Goal: Transaction & Acquisition: Purchase product/service

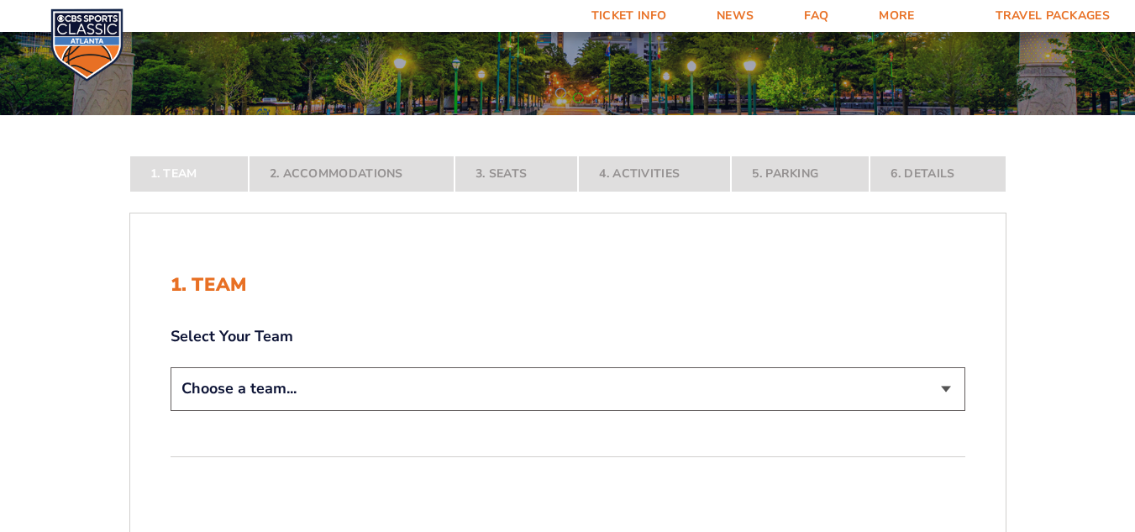
scroll to position [252, 0]
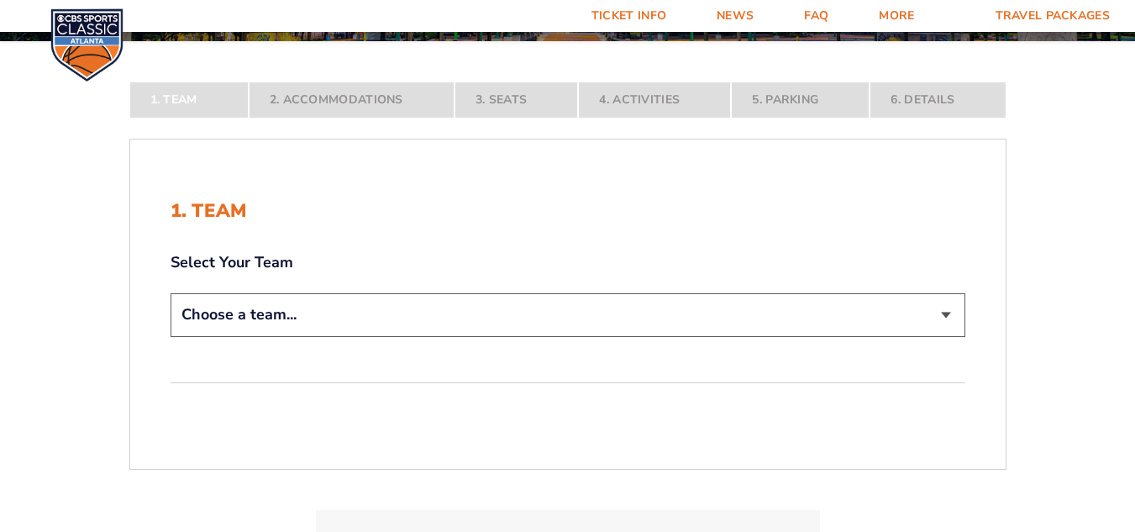
click at [523, 304] on select "Choose a team... [US_STATE] Wildcats [US_STATE] State Buckeyes [US_STATE] Tar H…" at bounding box center [568, 314] width 795 height 43
click at [171, 336] on select "Choose a team... [US_STATE] Wildcats [US_STATE] State Buckeyes [US_STATE] Tar H…" at bounding box center [568, 314] width 795 height 43
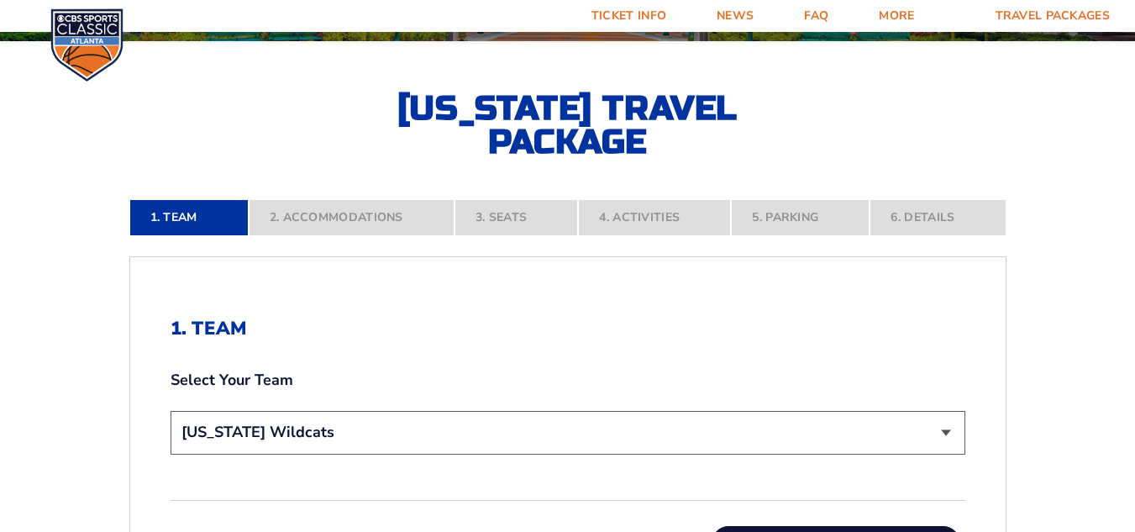
scroll to position [420, 0]
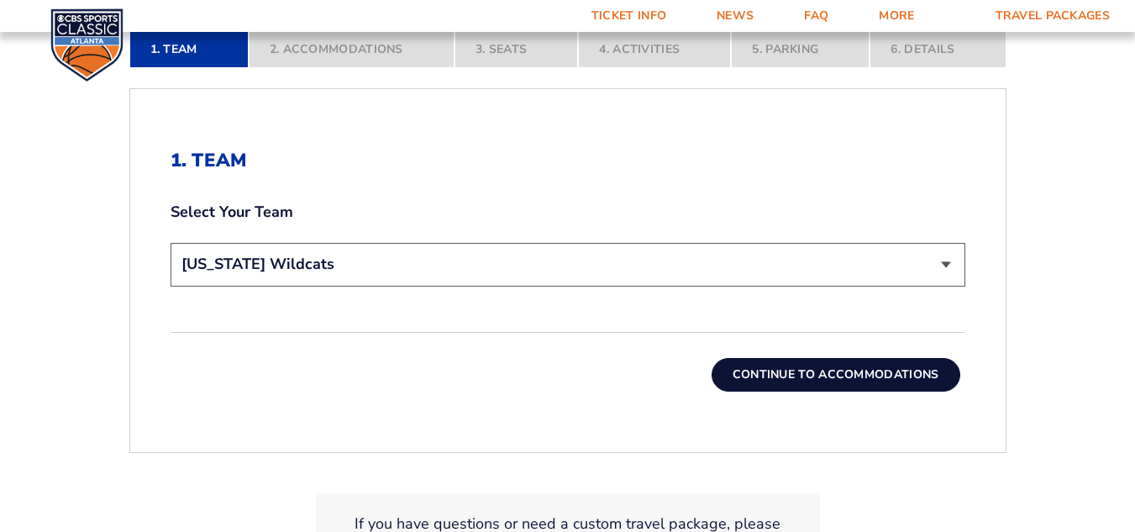
click at [504, 271] on select "Choose a team... [US_STATE] Wildcats [US_STATE] State Buckeyes [US_STATE] Tar H…" at bounding box center [568, 264] width 795 height 43
select select "12757"
click at [171, 243] on select "Choose a team... [US_STATE] Wildcats [US_STATE] State Buckeyes [US_STATE] Tar H…" at bounding box center [568, 264] width 795 height 43
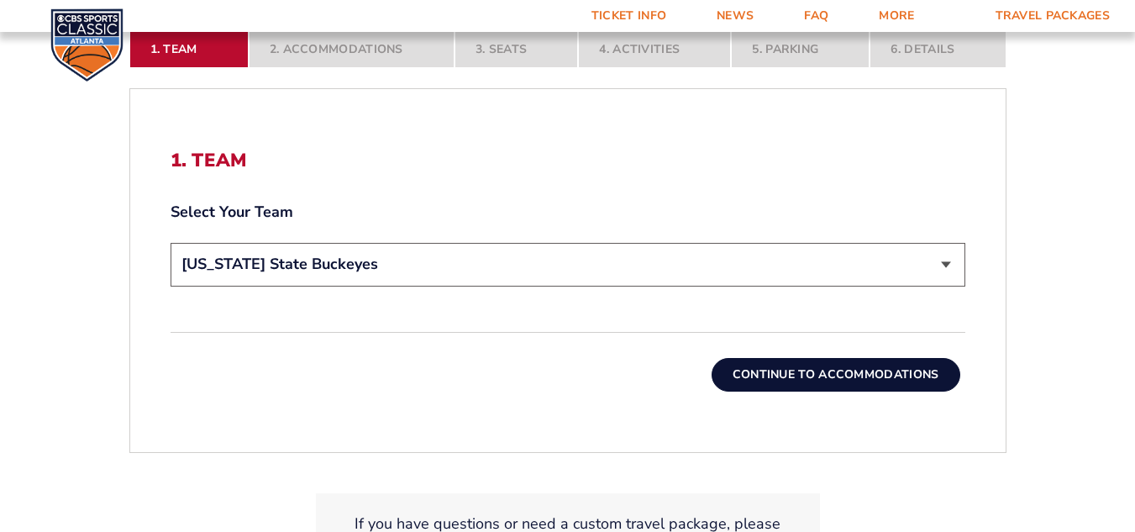
click at [842, 378] on button "Continue To Accommodations" at bounding box center [836, 375] width 249 height 34
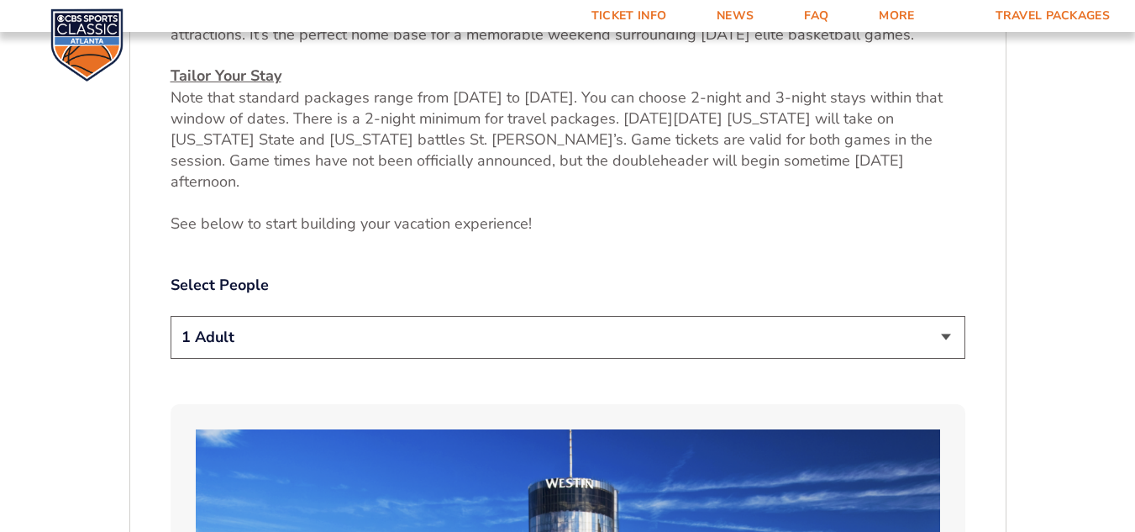
scroll to position [755, 0]
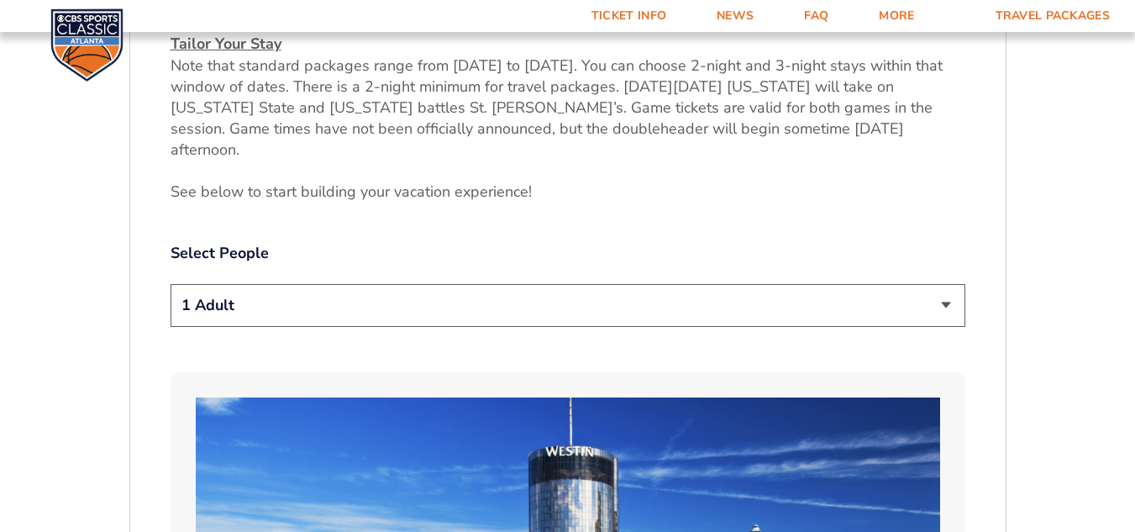
click at [768, 291] on select "1 Adult 2 Adults 3 Adults 4 Adults 2 Adults + 1 Child 2 Adults + 2 Children 2 A…" at bounding box center [568, 305] width 795 height 43
select select "3 Adults"
click at [171, 284] on select "1 Adult 2 Adults 3 Adults 4 Adults 2 Adults + 1 Child 2 Adults + 2 Children 2 A…" at bounding box center [568, 305] width 795 height 43
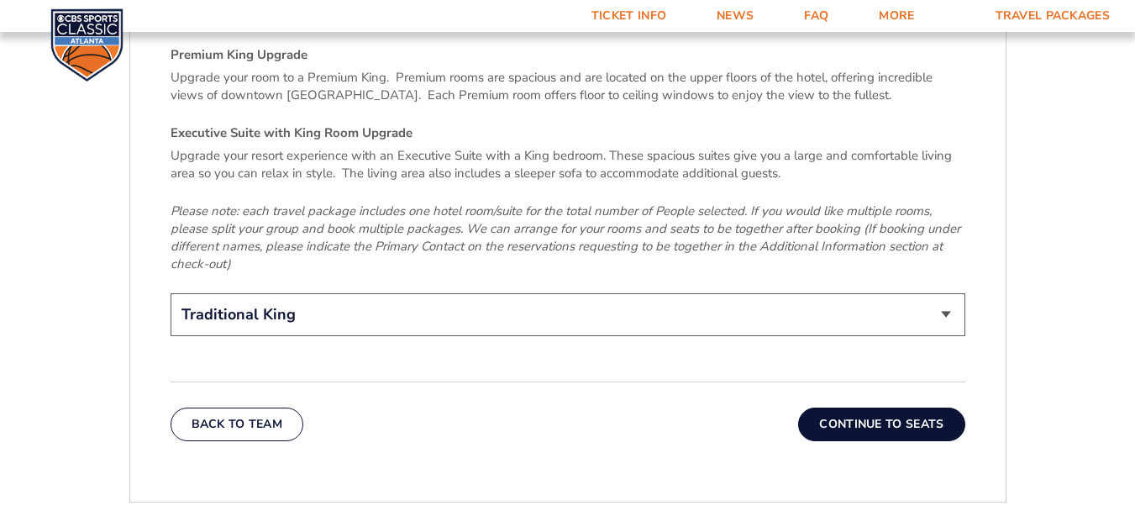
scroll to position [2603, 0]
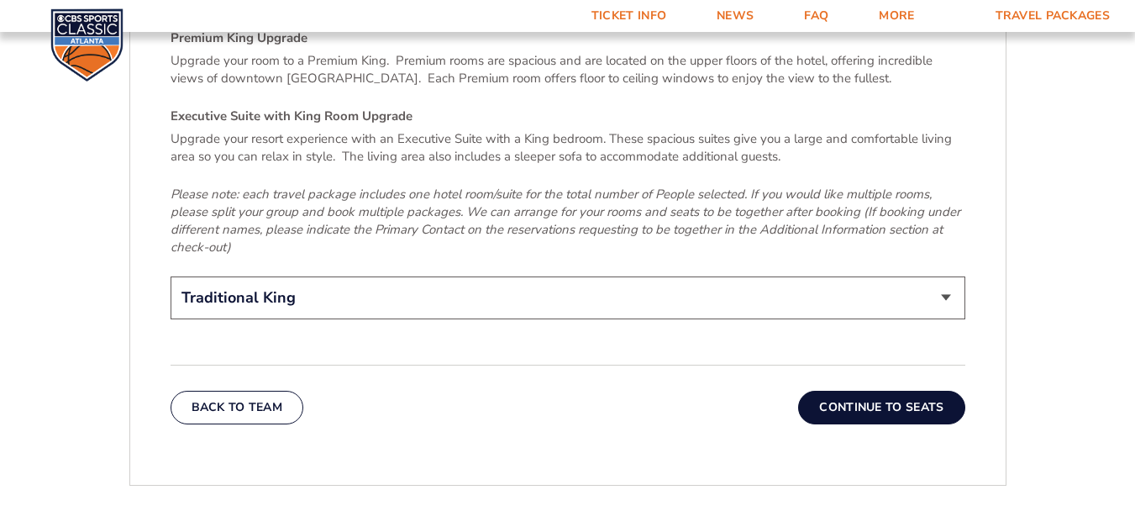
click at [952, 276] on select "Traditional King Traditional with 2 Queen Beds Upgrade (+$45 per night) Premium…" at bounding box center [568, 297] width 795 height 43
select select "Traditional with 2 Queen Beds Upgrade"
click at [171, 276] on select "Traditional King Traditional with 2 Queen Beds Upgrade (+$45 per night) Premium…" at bounding box center [568, 297] width 795 height 43
click at [840, 391] on button "Continue To Seats" at bounding box center [881, 408] width 166 height 34
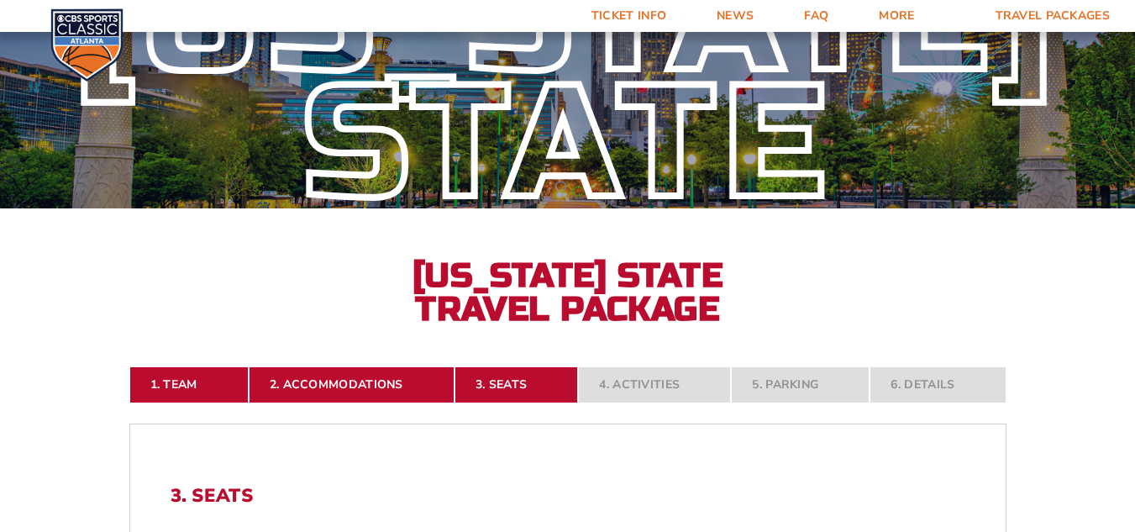
scroll to position [83, 0]
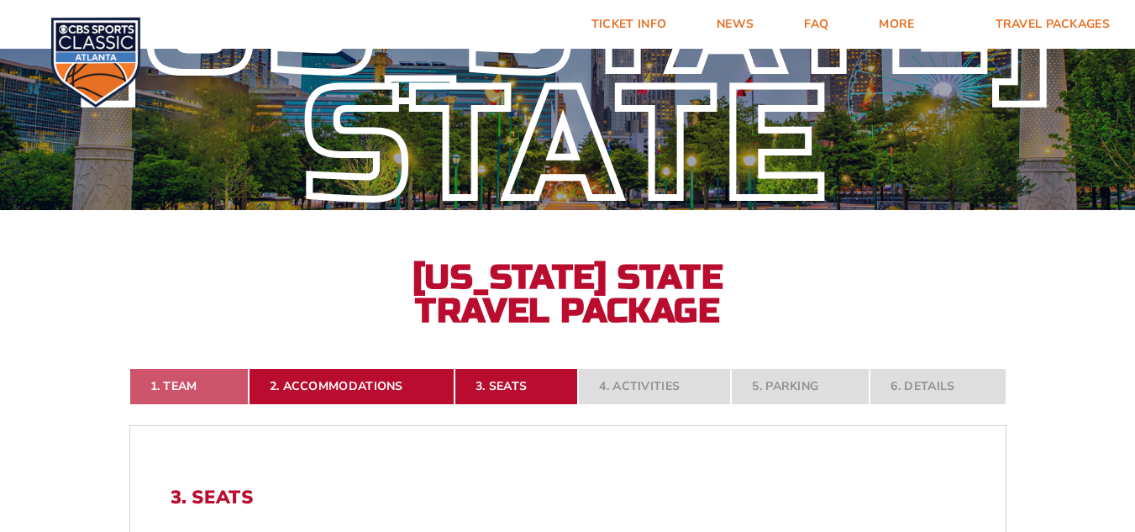
click at [197, 391] on link "1. Team" at bounding box center [188, 386] width 119 height 37
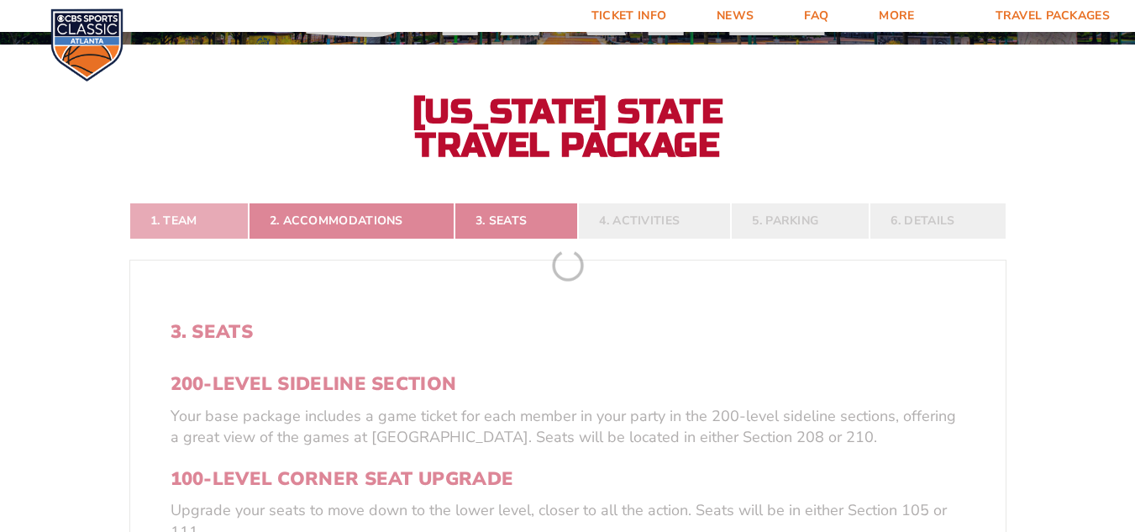
scroll to position [251, 0]
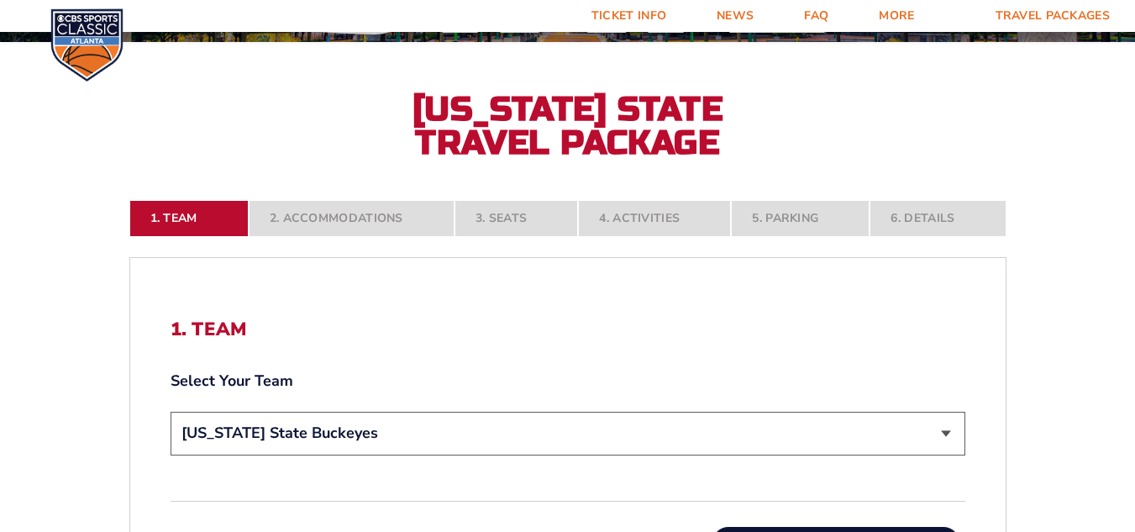
click at [412, 439] on select "Choose a team... [US_STATE] Wildcats [US_STATE] State Buckeyes [US_STATE] Tar H…" at bounding box center [568, 433] width 795 height 43
select select "12956"
click at [171, 412] on select "Choose a team... [US_STATE] Wildcats [US_STATE] State Buckeyes [US_STATE] Tar H…" at bounding box center [568, 433] width 795 height 43
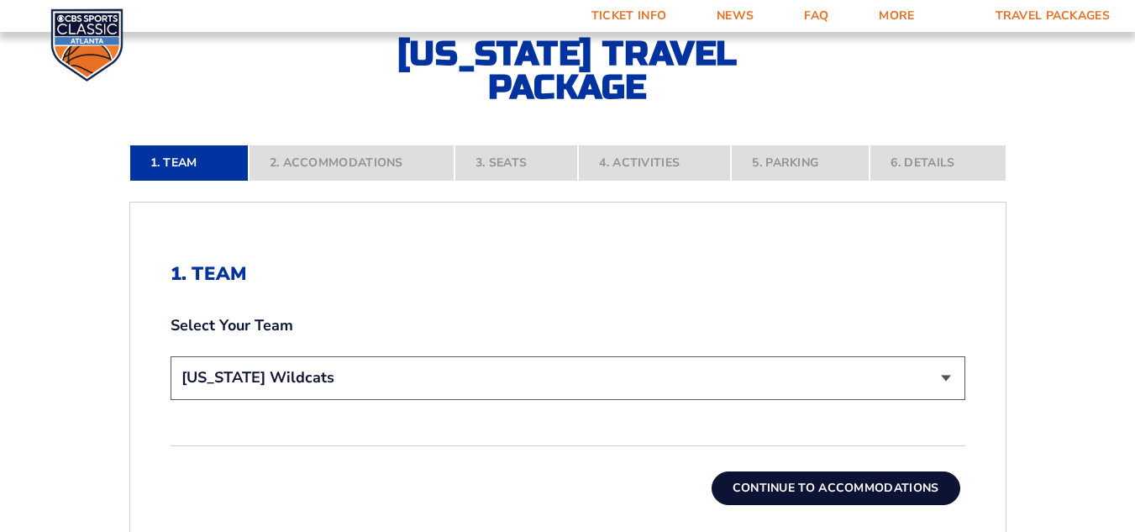
scroll to position [335, 0]
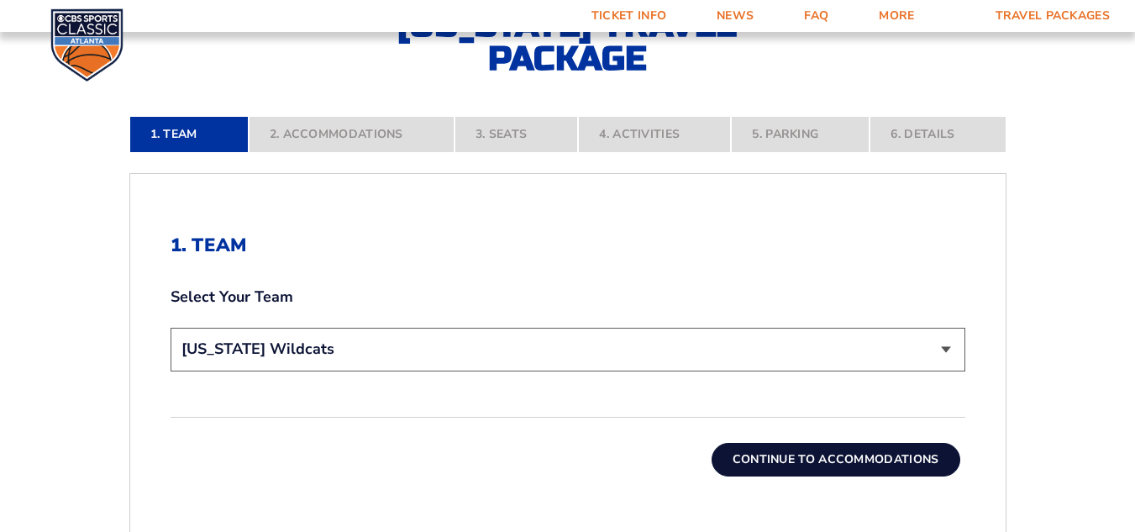
click at [838, 468] on button "Continue To Accommodations" at bounding box center [836, 460] width 249 height 34
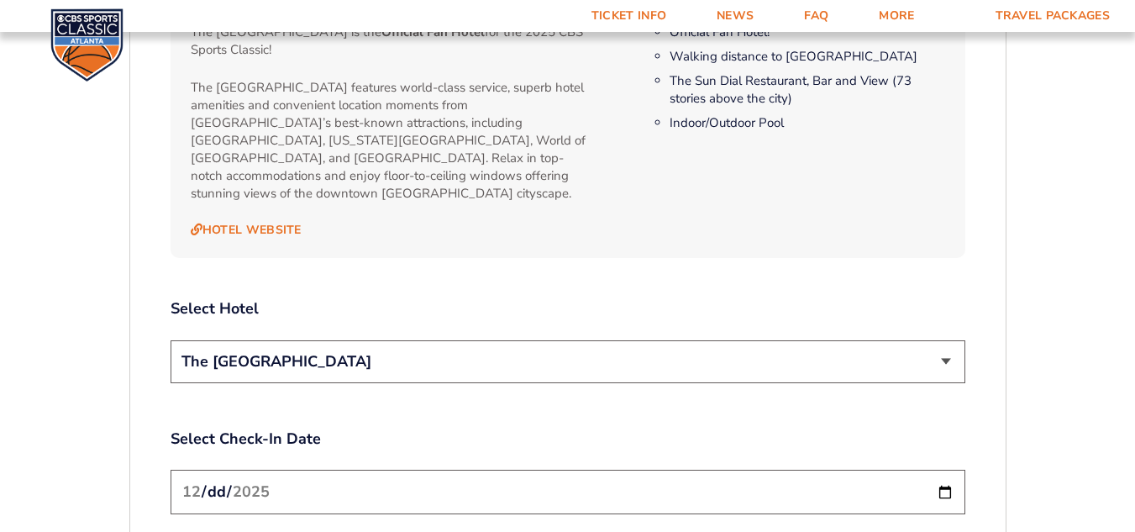
scroll to position [1847, 0]
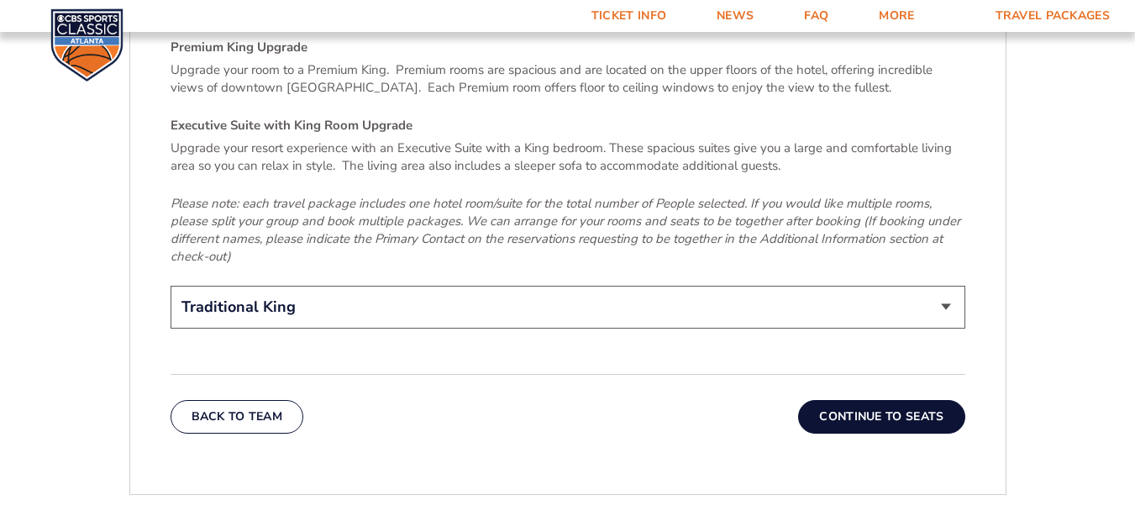
scroll to position [2603, 0]
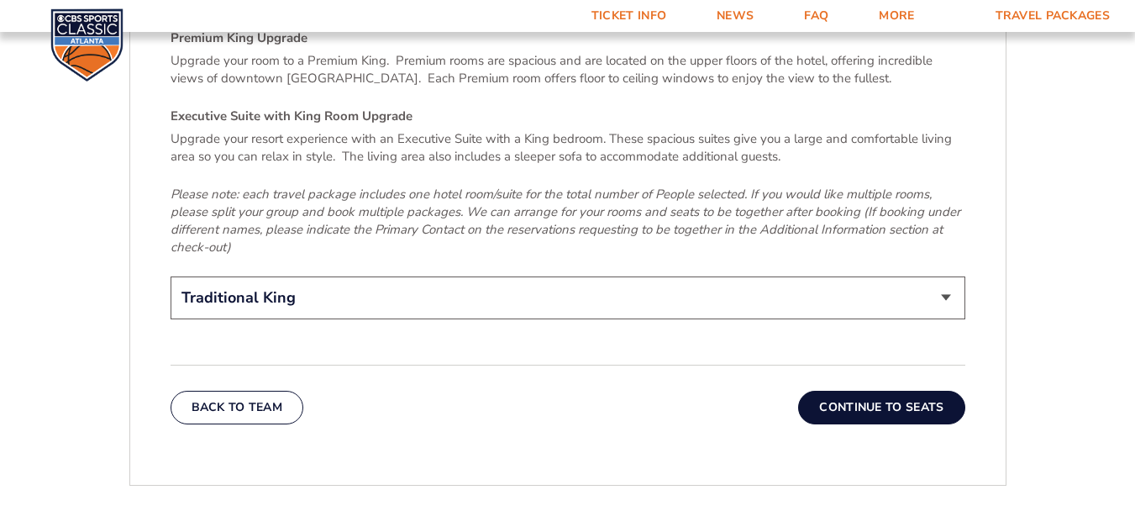
click at [466, 276] on select "Traditional King Traditional with 2 Queen Beds Upgrade (+$45 per night) Premium…" at bounding box center [568, 297] width 795 height 43
select select "Traditional with 2 Queen Beds Upgrade"
click at [171, 276] on select "Traditional King Traditional with 2 Queen Beds Upgrade (+$45 per night) Premium…" at bounding box center [568, 297] width 795 height 43
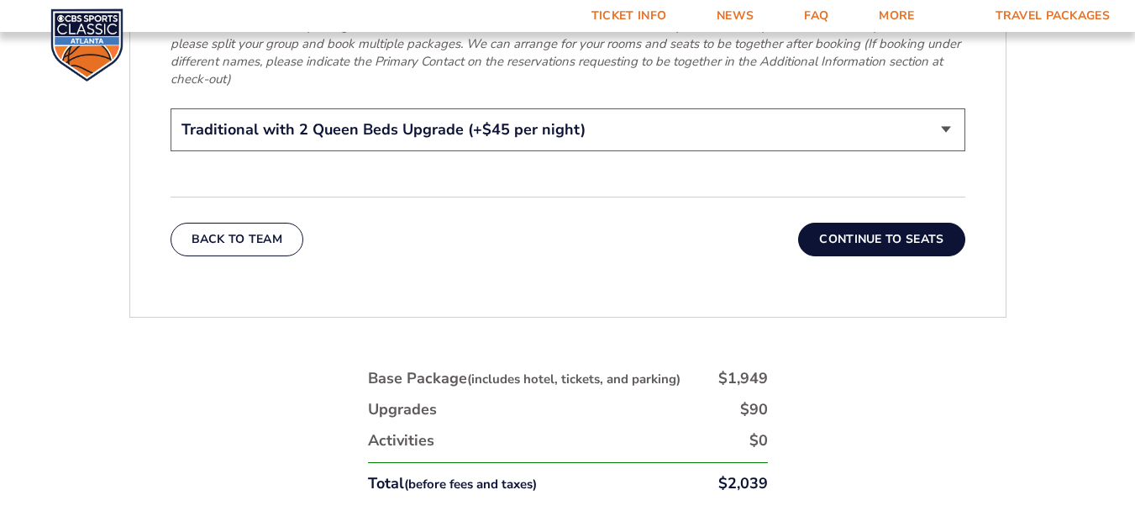
scroll to position [2687, 0]
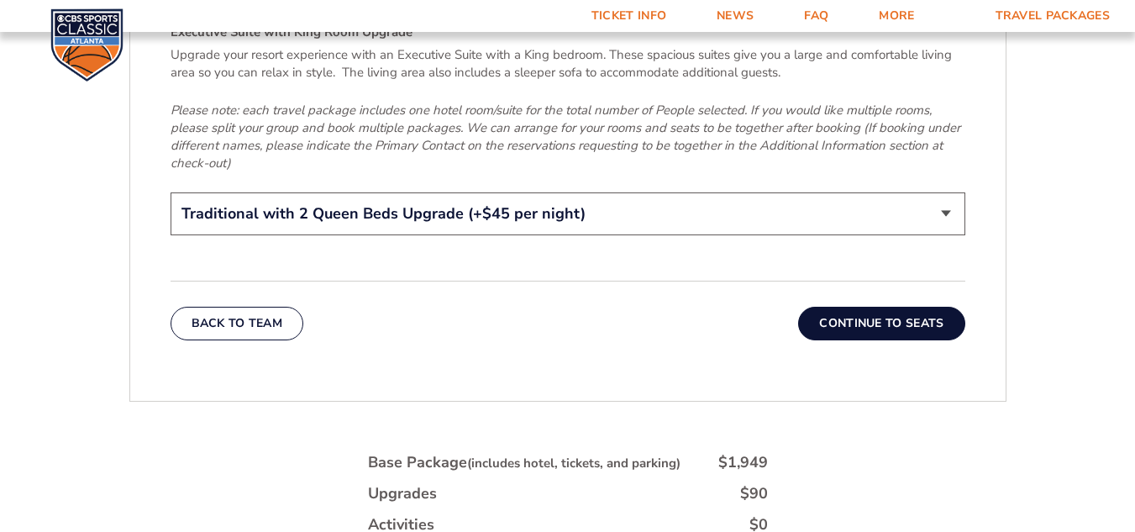
click at [875, 307] on button "Continue To Seats" at bounding box center [881, 324] width 166 height 34
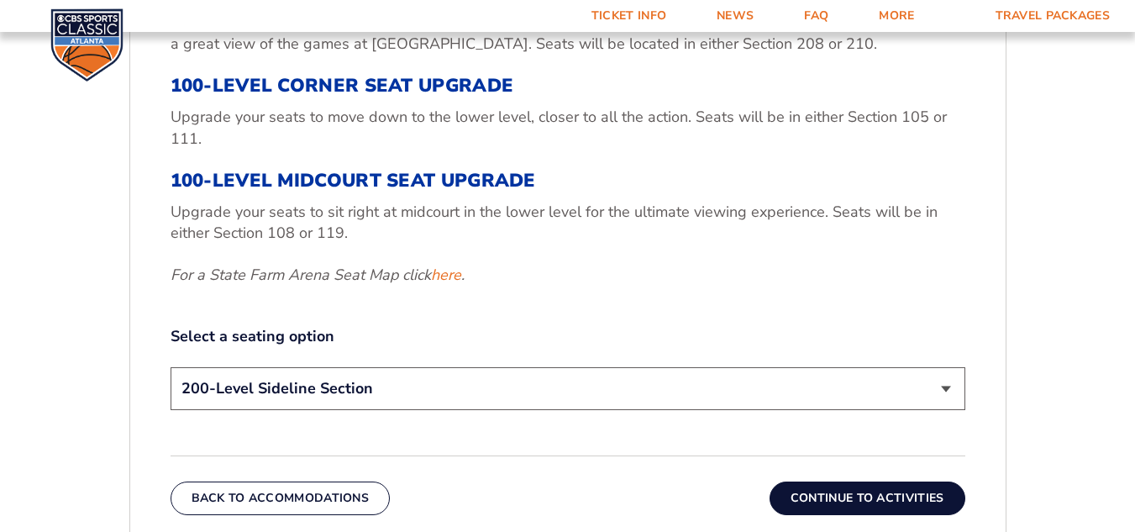
scroll to position [671, 0]
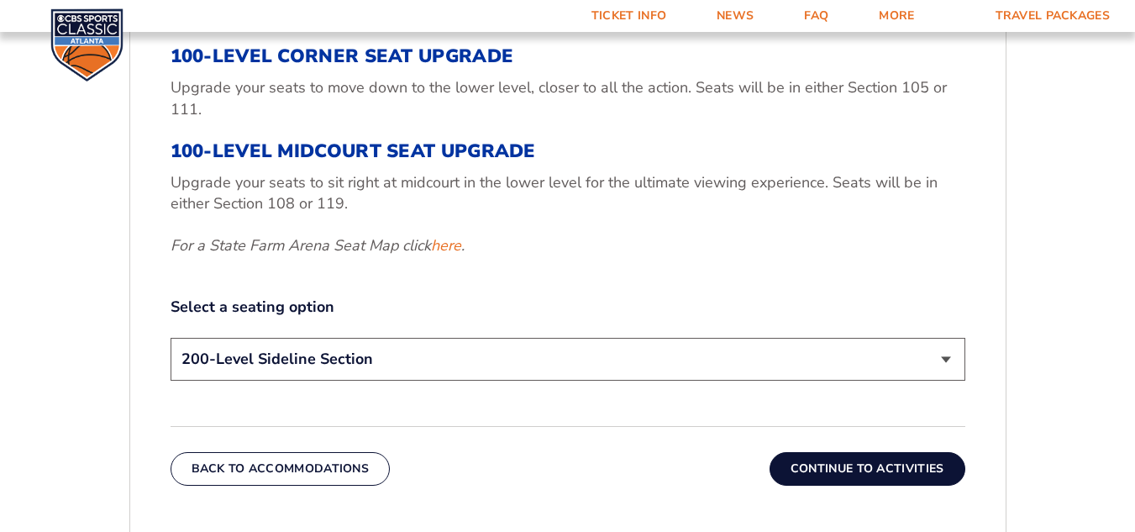
click at [423, 347] on select "200-Level Sideline Section 100-Level Corner Seat Upgrade (+$120 per person) 100…" at bounding box center [568, 359] width 795 height 43
select select "100-Level Corner Seat Upgrade"
click at [171, 338] on select "200-Level Sideline Section 100-Level Corner Seat Upgrade (+$120 per person) 100…" at bounding box center [568, 359] width 795 height 43
click at [849, 466] on button "Continue To Activities" at bounding box center [868, 469] width 196 height 34
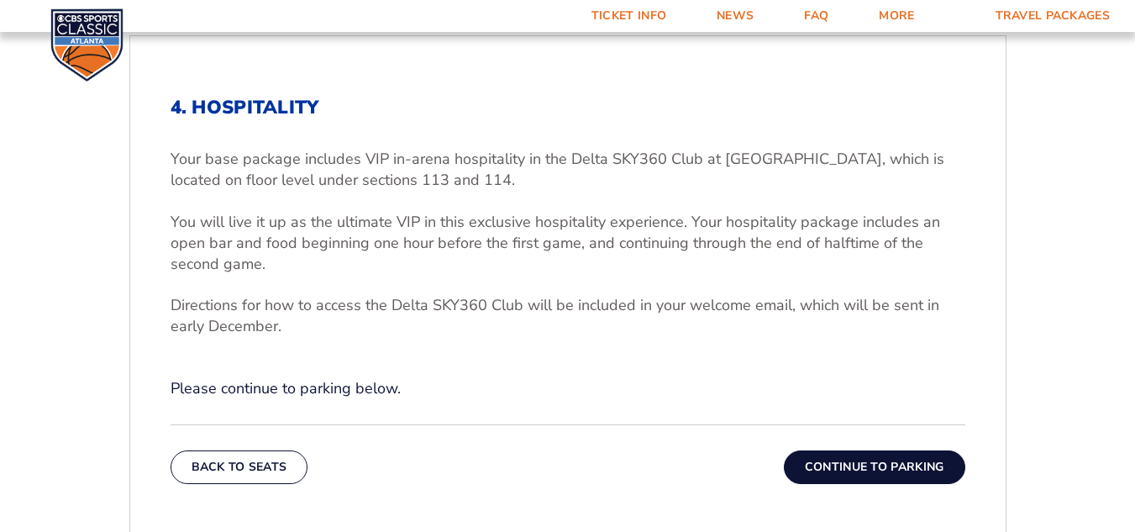
scroll to position [503, 0]
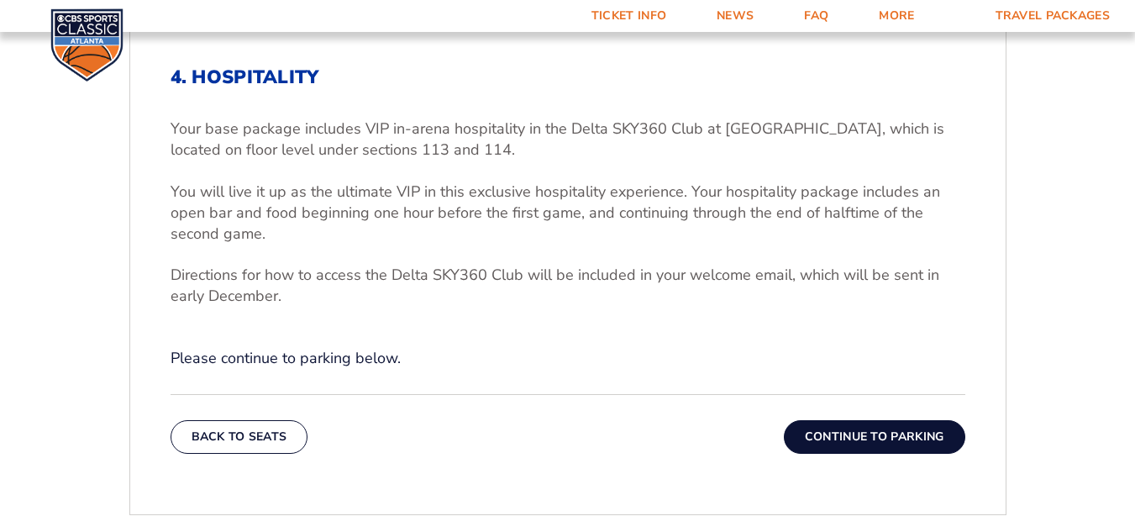
click at [853, 424] on button "Continue To Parking" at bounding box center [874, 437] width 181 height 34
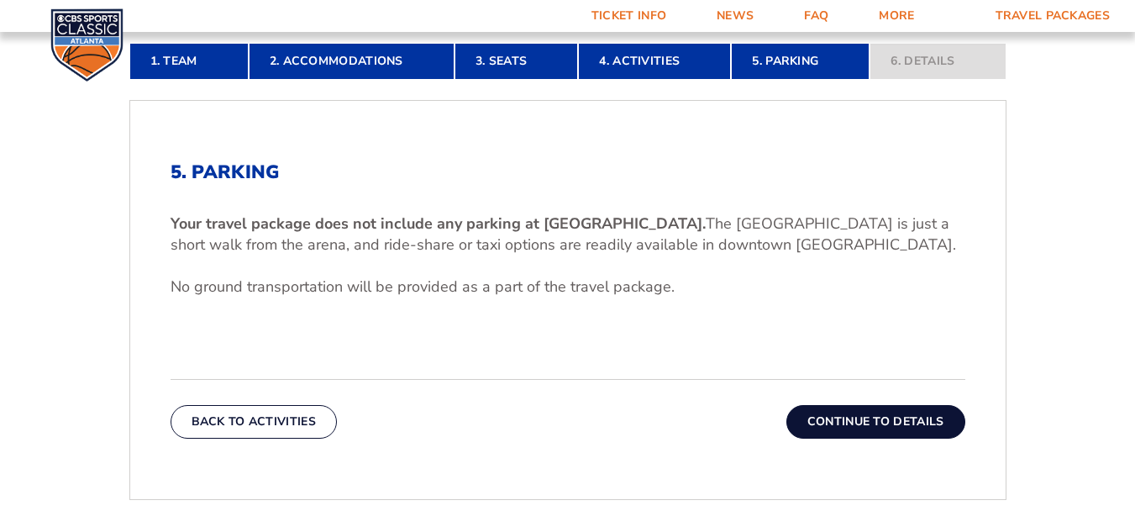
scroll to position [419, 0]
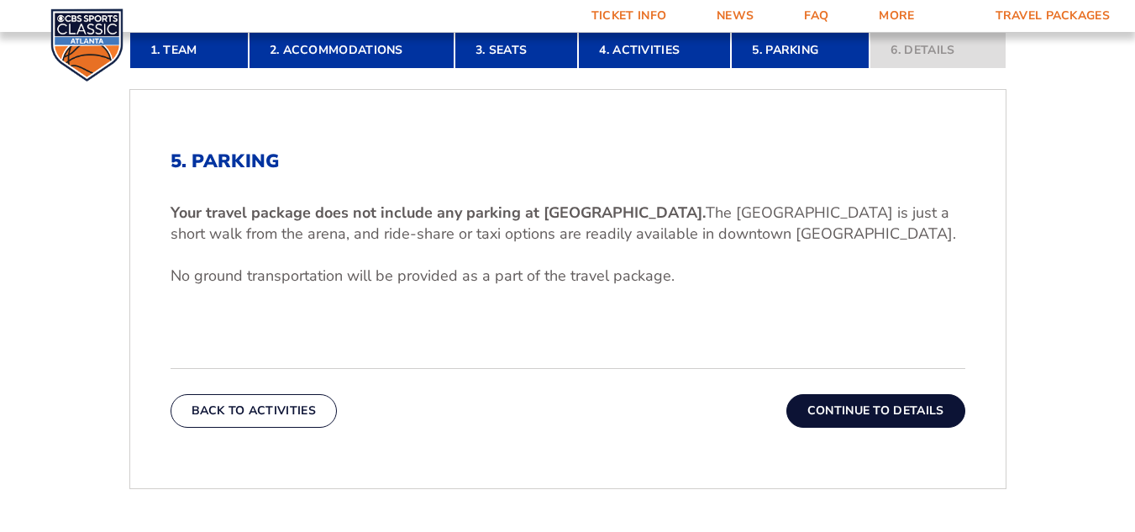
click at [901, 409] on button "Continue To Details" at bounding box center [875, 411] width 179 height 34
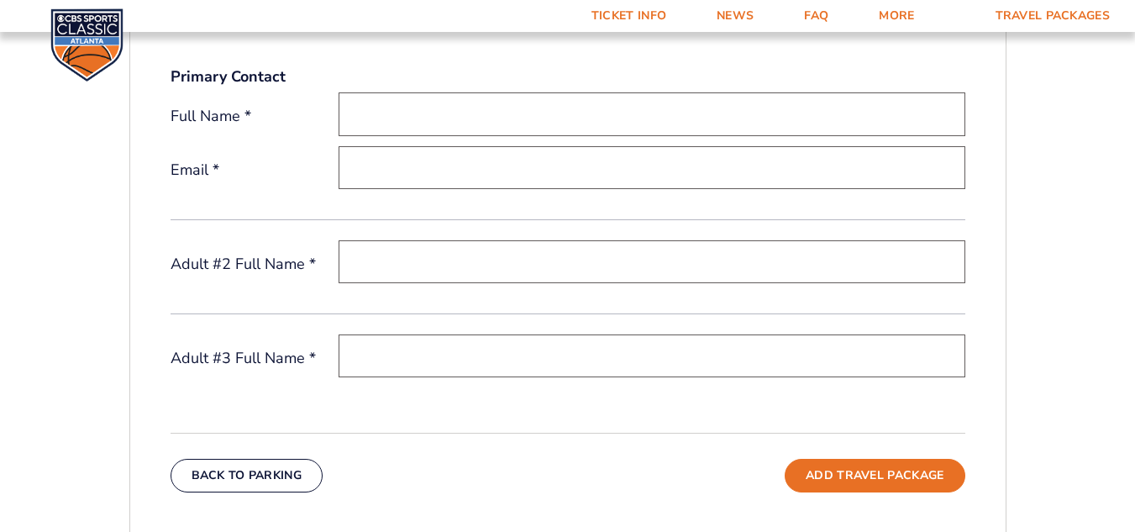
scroll to position [587, 0]
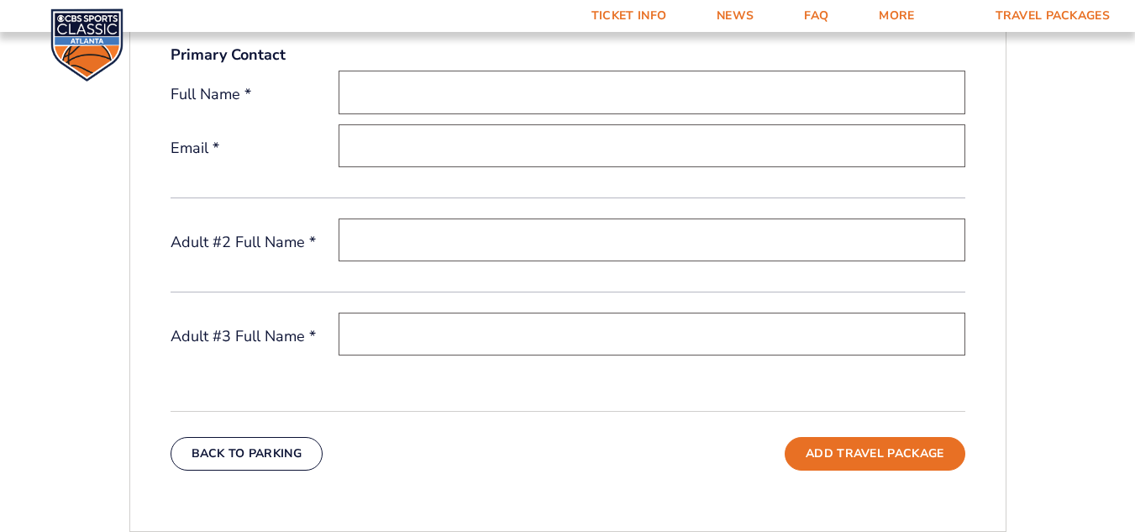
click at [505, 101] on input "text" at bounding box center [652, 92] width 627 height 43
type input "[PERSON_NAME]"
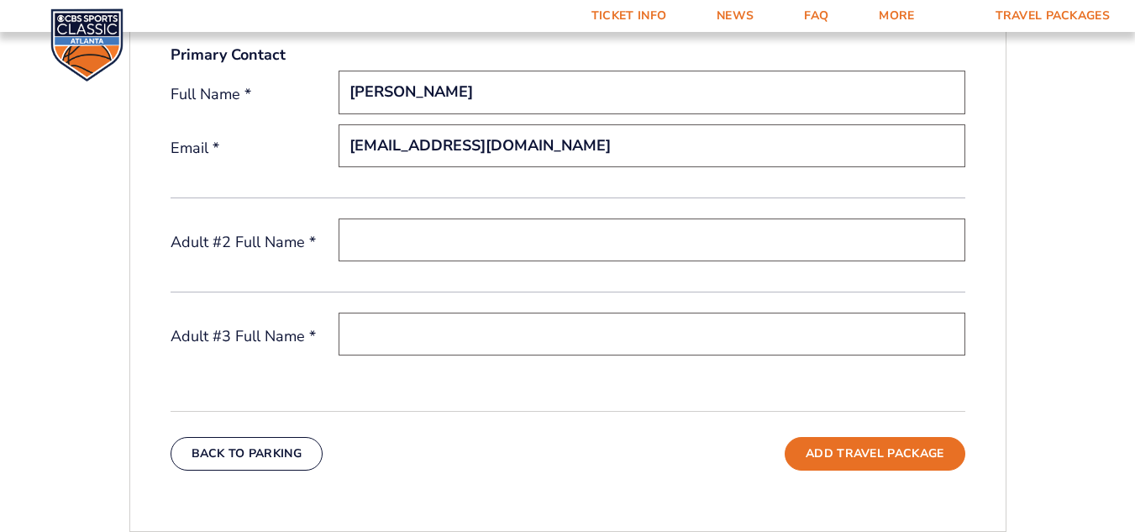
type input "[EMAIL_ADDRESS][DOMAIN_NAME]"
type input "[PERSON_NAME]"
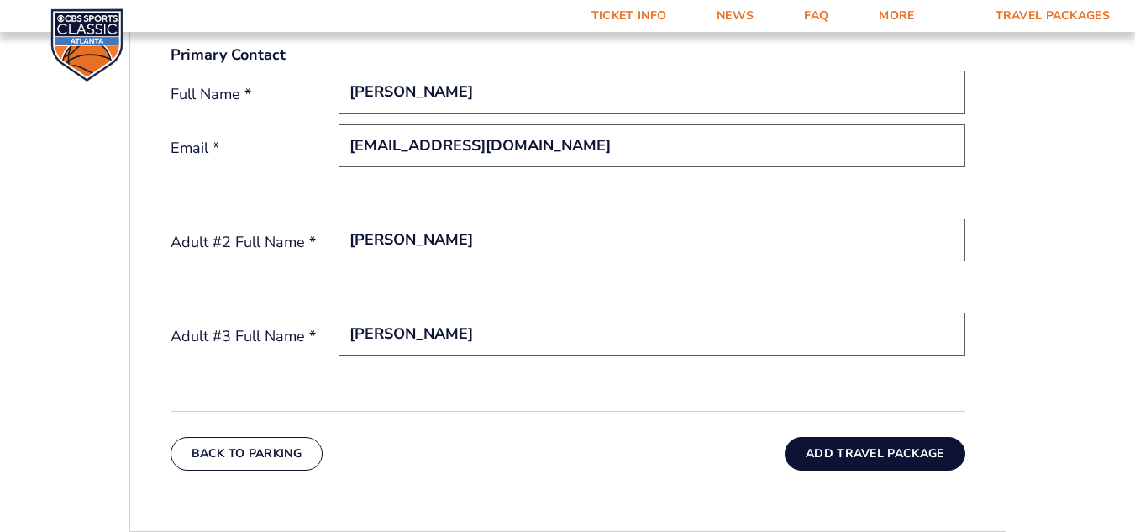
type input "[PERSON_NAME]"
click at [828, 452] on button "Add Travel Package" at bounding box center [875, 454] width 180 height 34
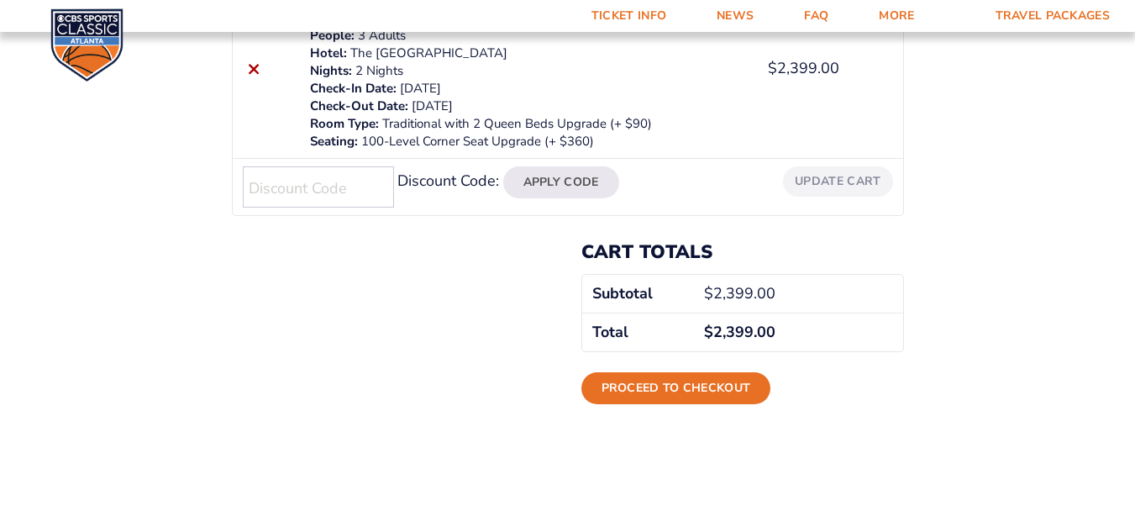
scroll to position [420, 0]
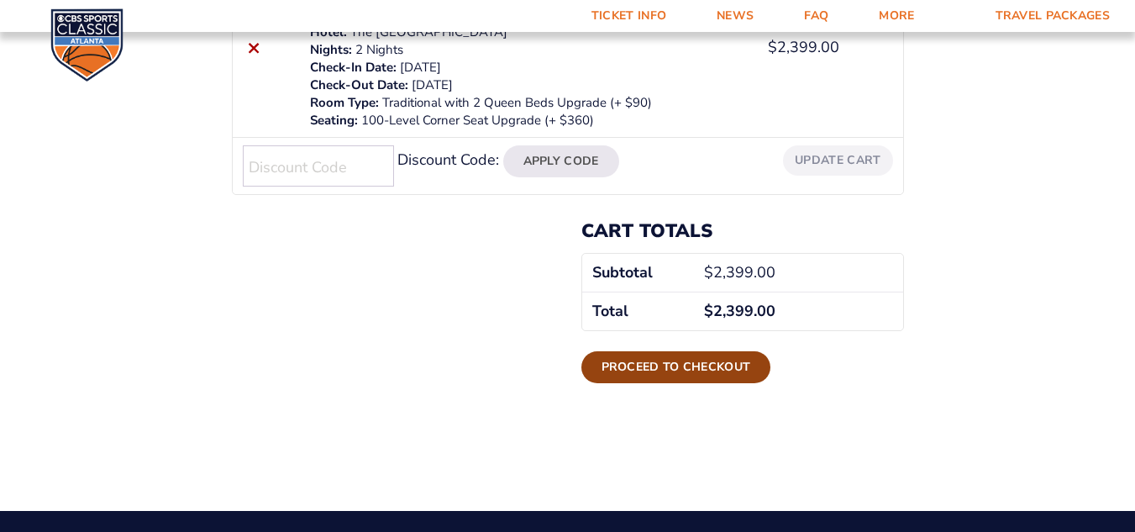
click at [648, 366] on link "Proceed to checkout" at bounding box center [676, 367] width 190 height 32
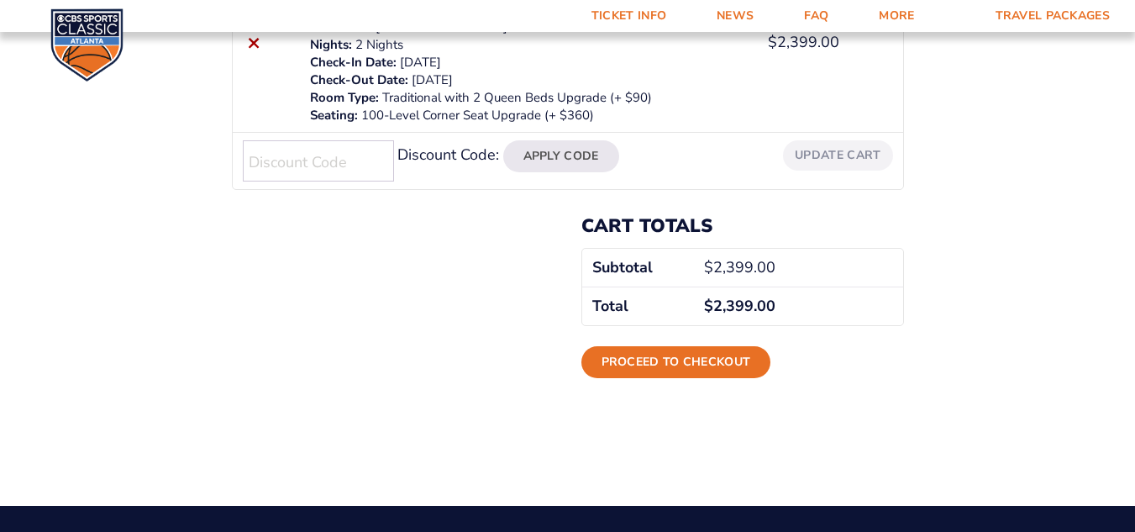
scroll to position [504, 0]
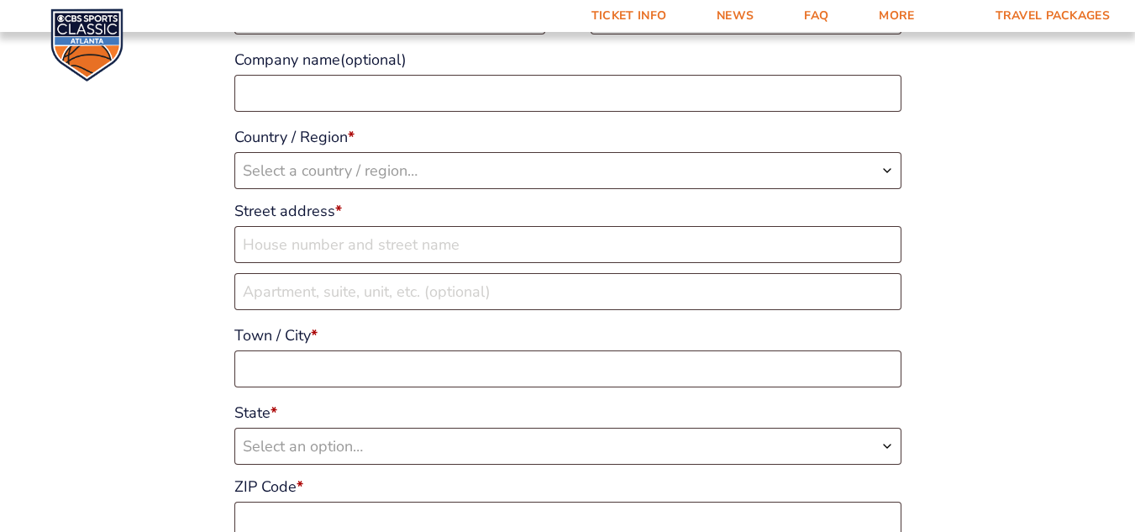
scroll to position [168, 0]
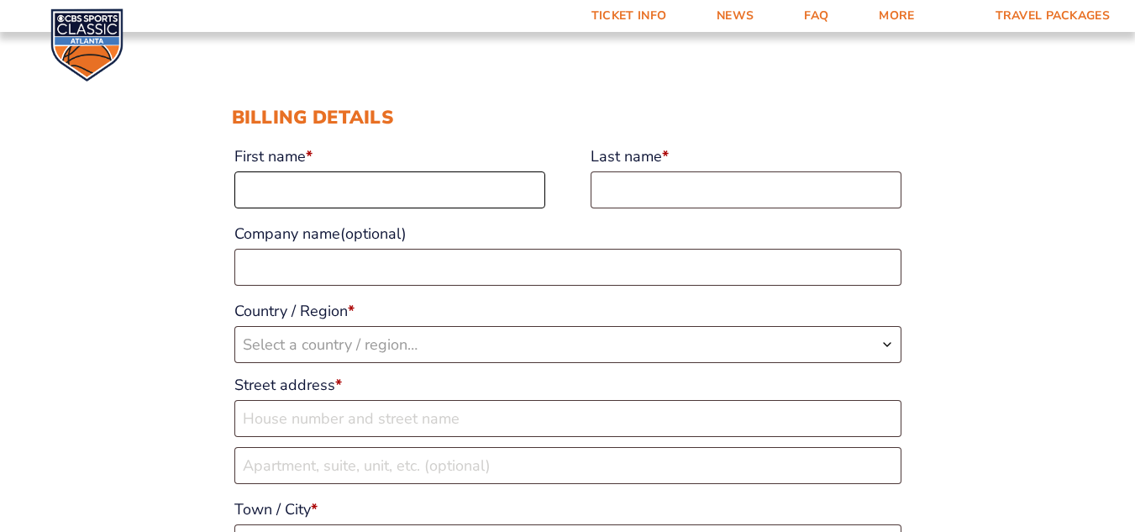
click at [411, 193] on input "First name *" at bounding box center [389, 189] width 311 height 37
type input "[PERSON_NAME]"
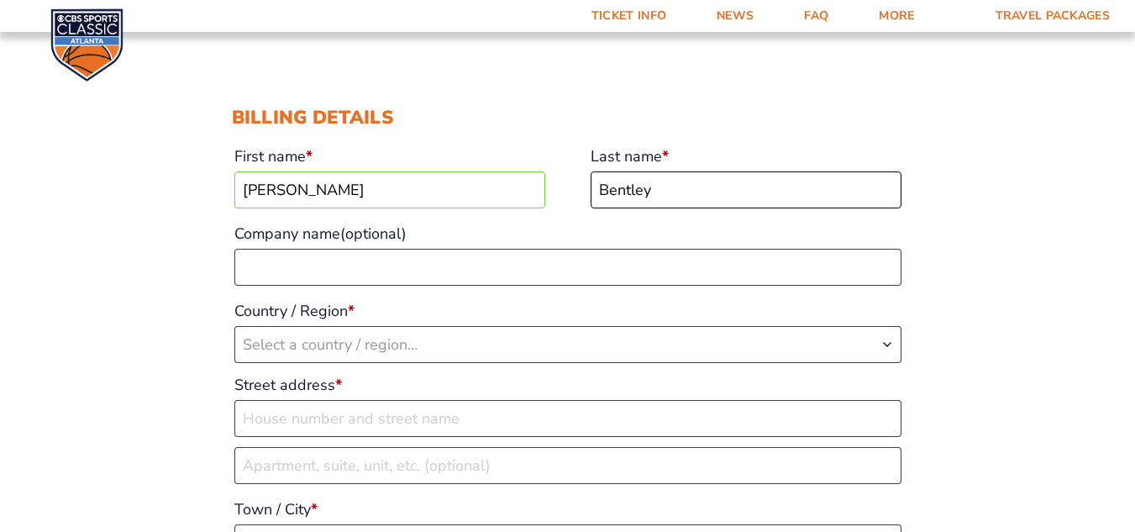
type input "Bentley"
click at [433, 344] on span "Select a country / region…" at bounding box center [567, 344] width 665 height 35
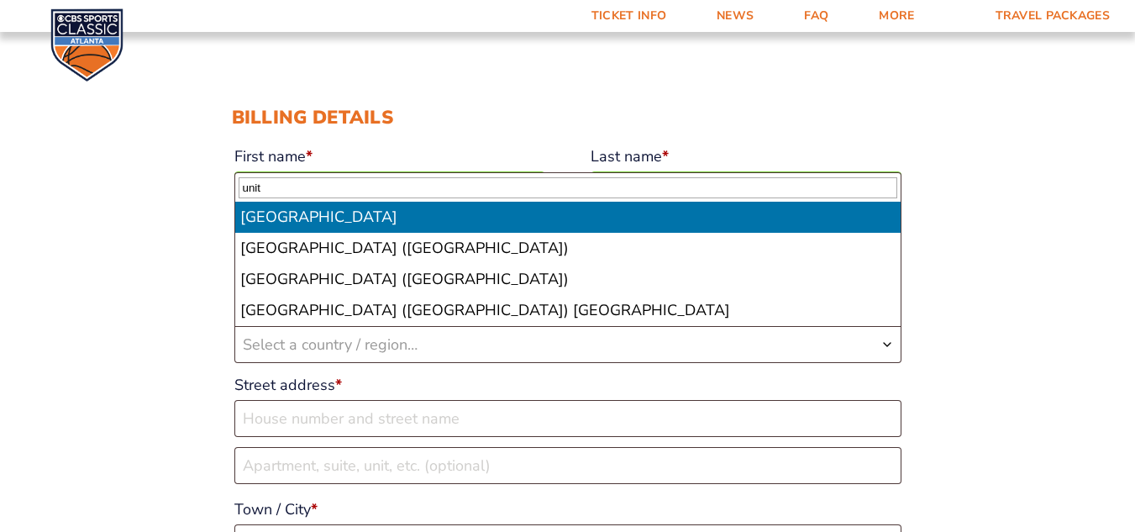
type input "unit"
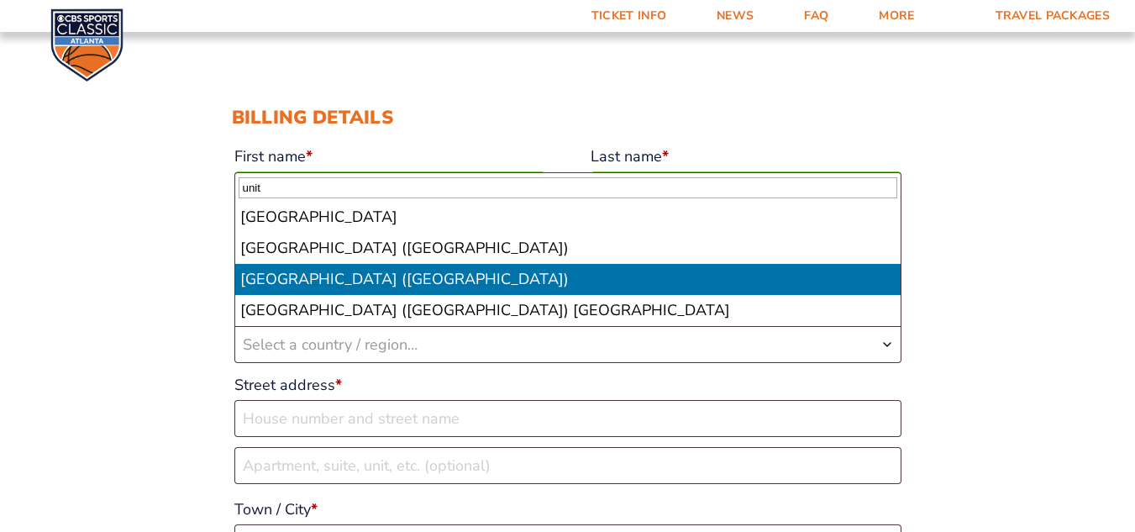
select select "US"
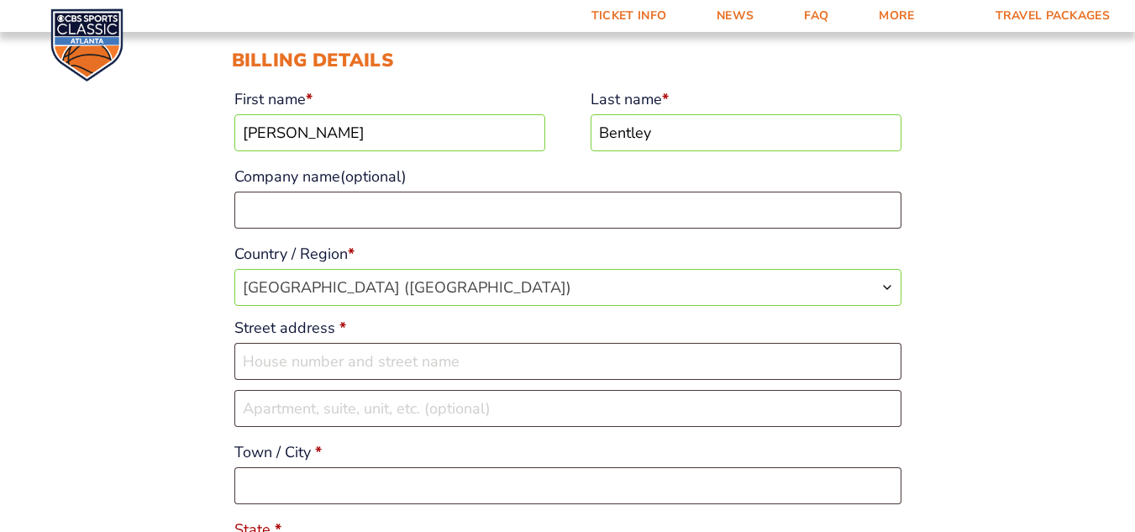
scroll to position [252, 0]
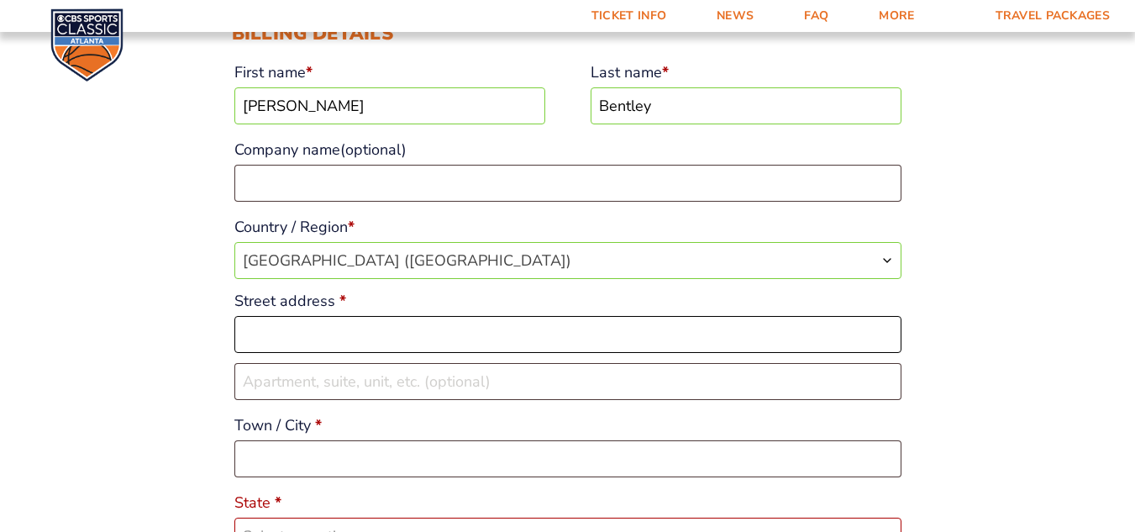
click at [520, 338] on input "Street address *" at bounding box center [567, 334] width 667 height 37
type input "273 Cedar Hills Drive"
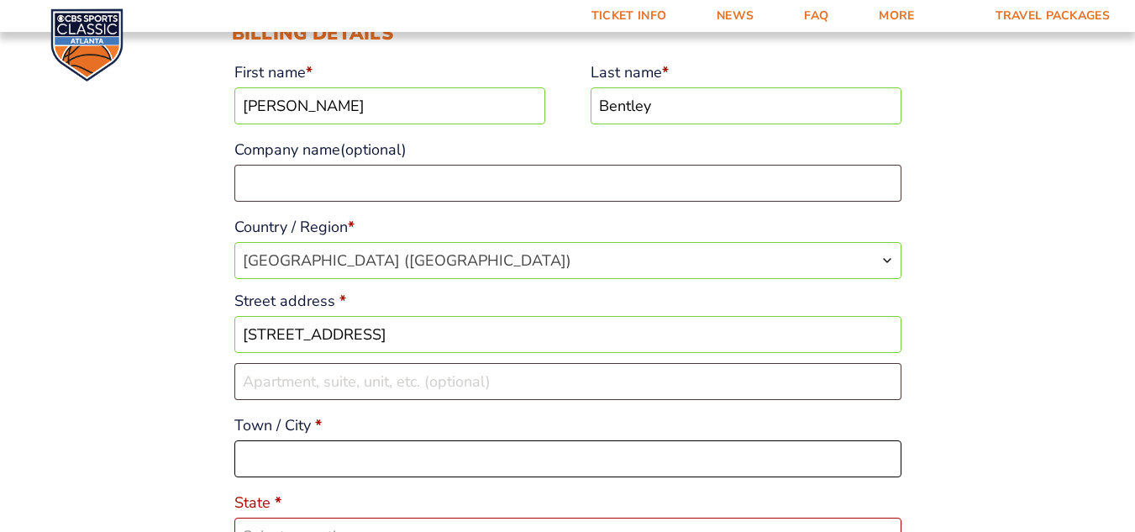
click at [504, 454] on input "Town / City *" at bounding box center [567, 458] width 667 height 37
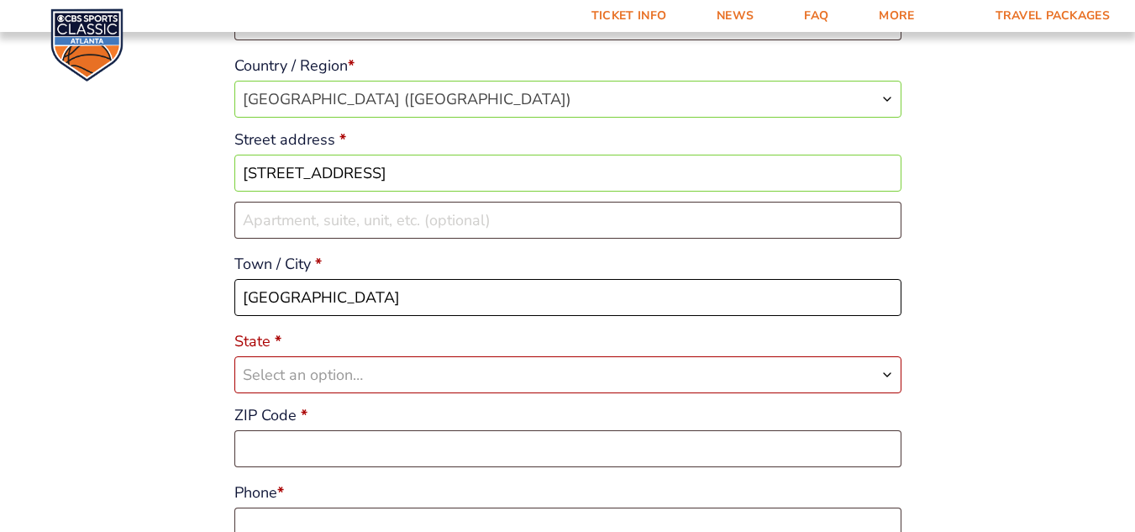
scroll to position [420, 0]
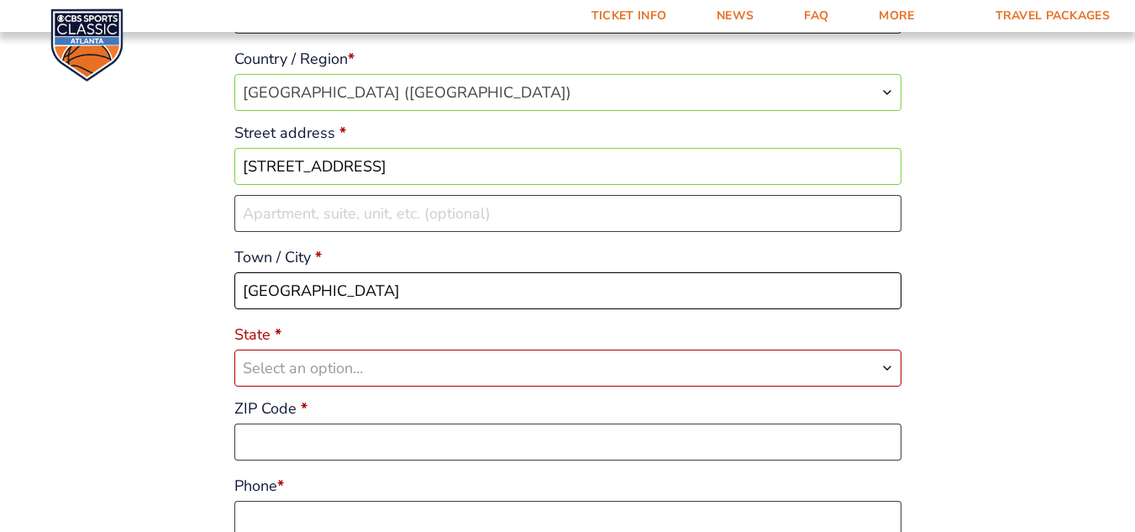
type input "Pikeville"
click at [414, 374] on span "Select an option…" at bounding box center [567, 367] width 665 height 35
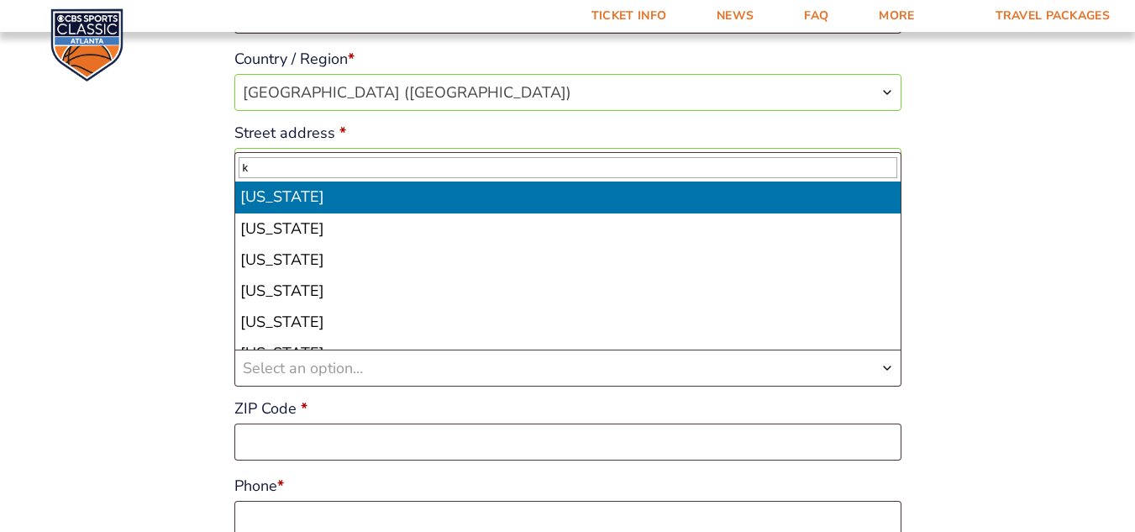
type input "k"
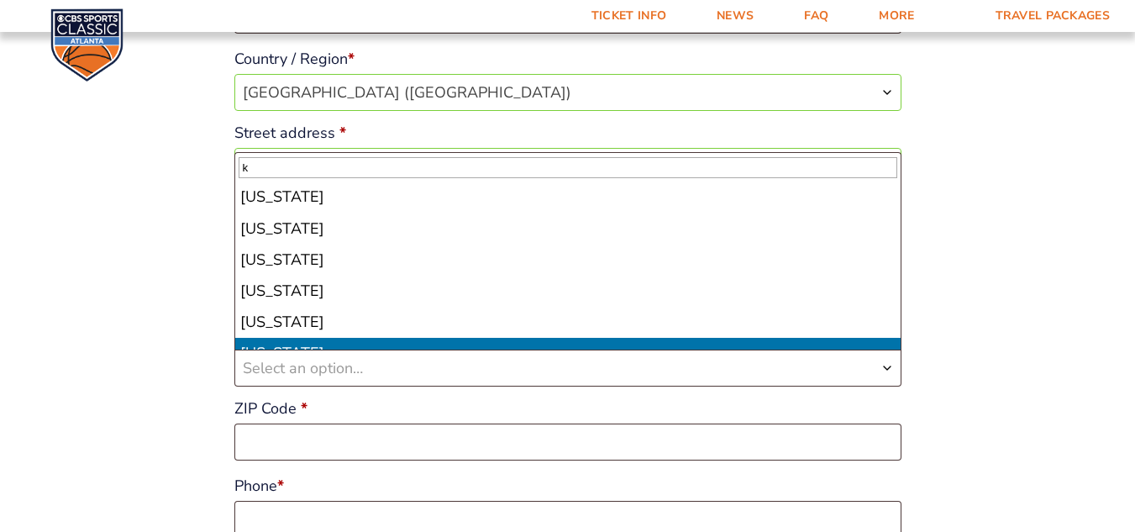
scroll to position [19, 0]
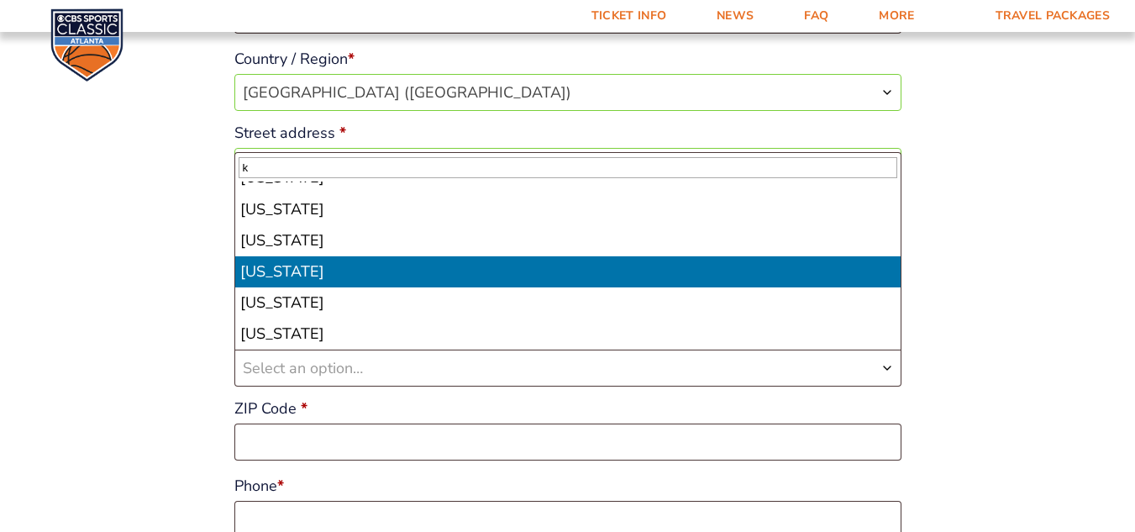
select select "KY"
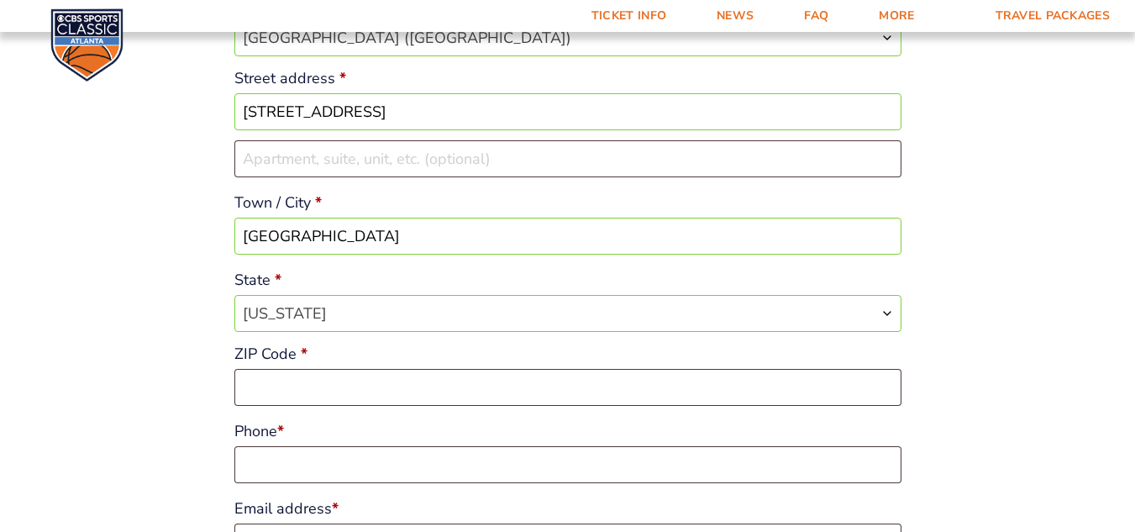
scroll to position [504, 0]
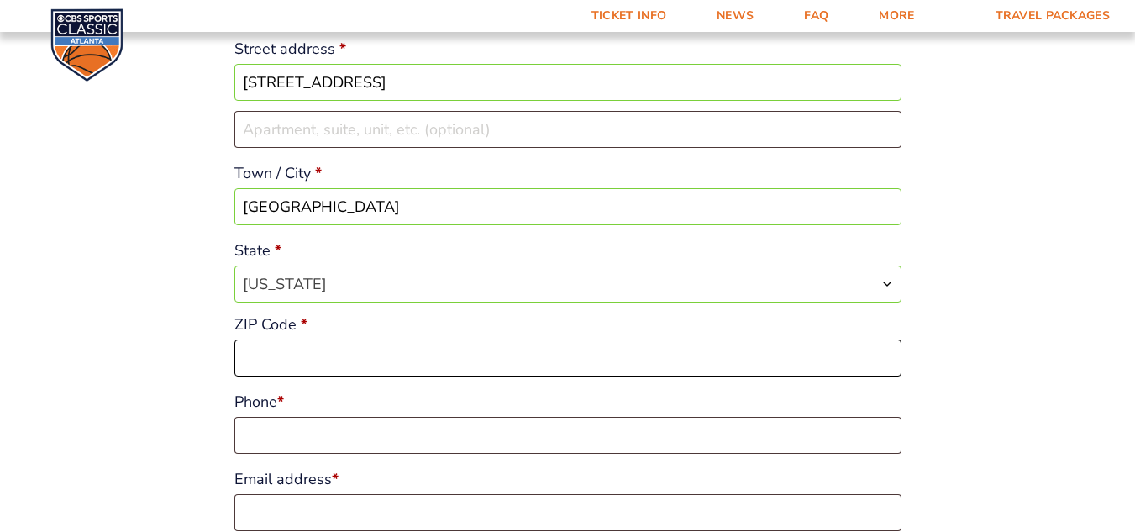
click at [407, 349] on input "ZIP Code *" at bounding box center [567, 357] width 667 height 37
type input "41501"
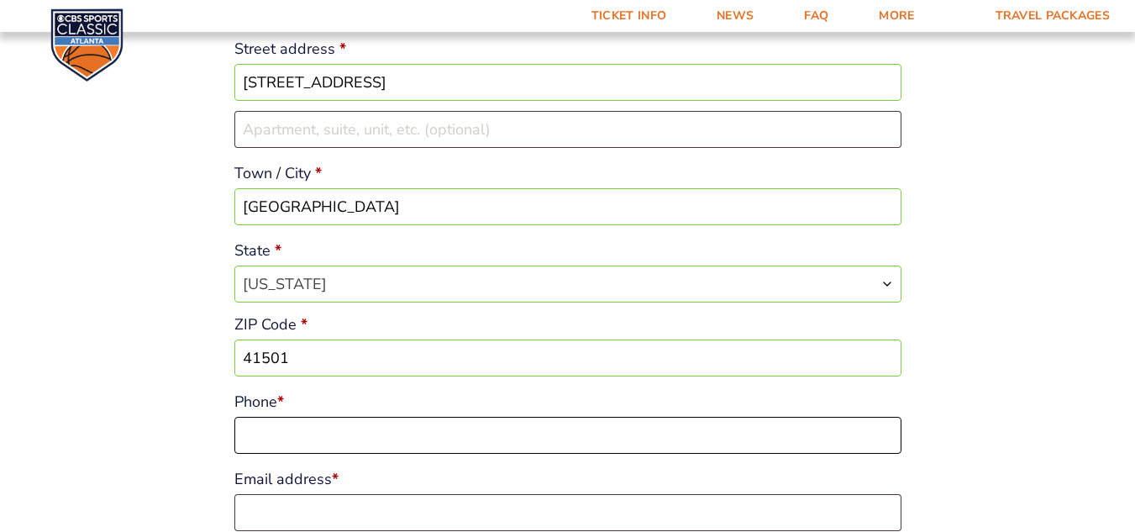
click at [414, 441] on input "Phone *" at bounding box center [567, 435] width 667 height 37
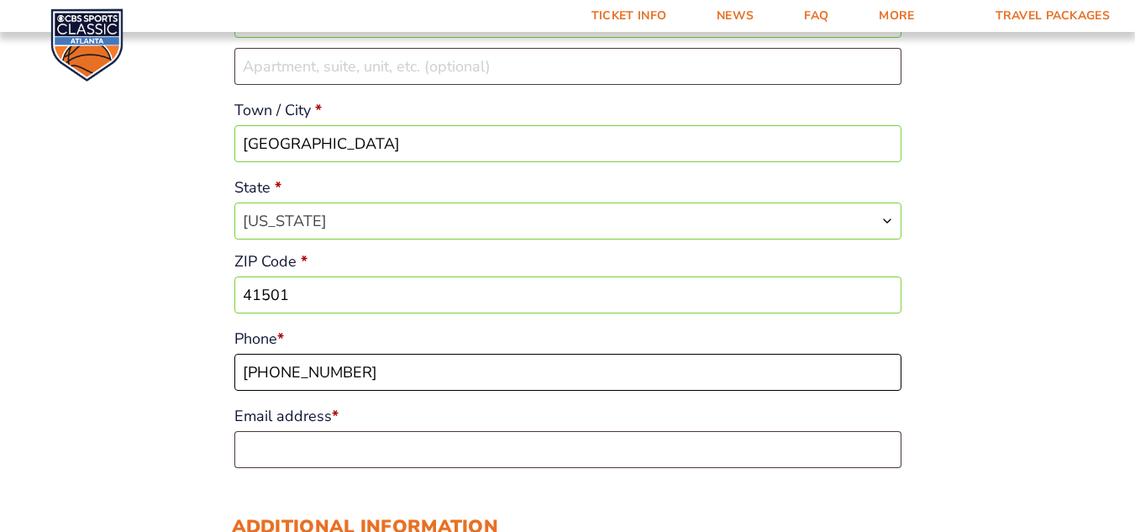
scroll to position [588, 0]
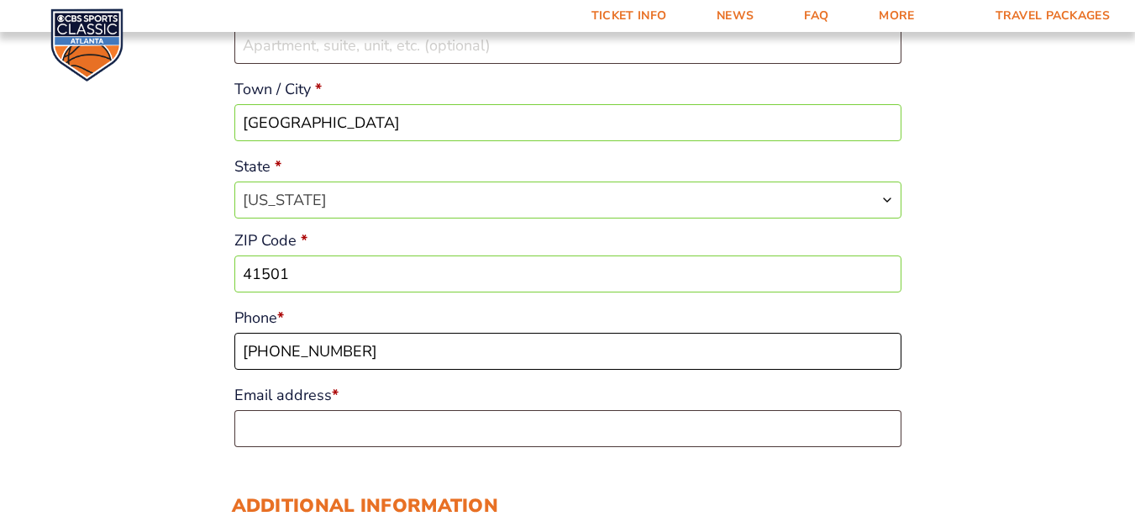
type input "606-791-2557"
click at [388, 424] on input "Email address *" at bounding box center [567, 428] width 667 height 37
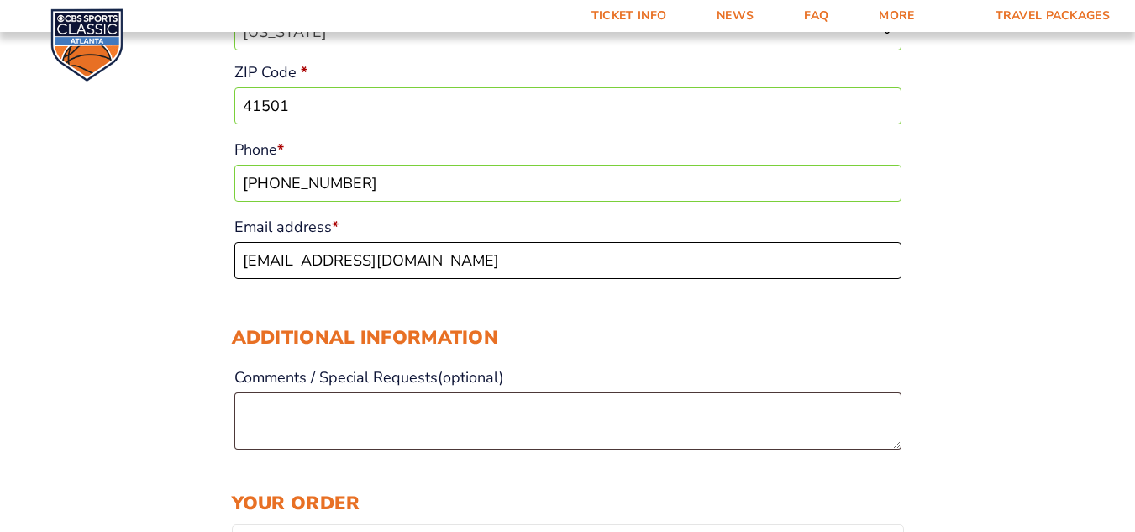
scroll to position [840, 0]
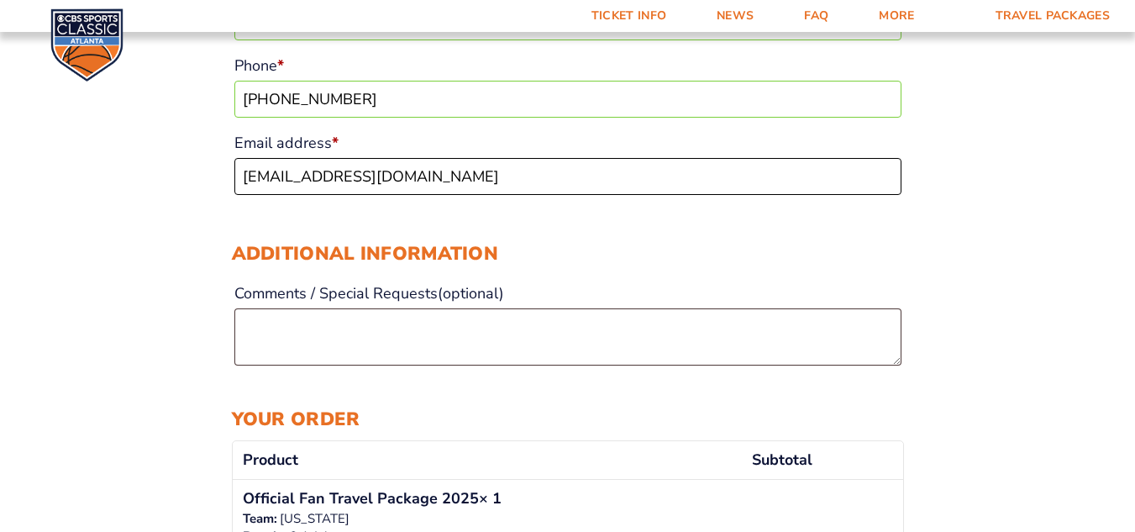
type input "[EMAIL_ADDRESS][DOMAIN_NAME]"
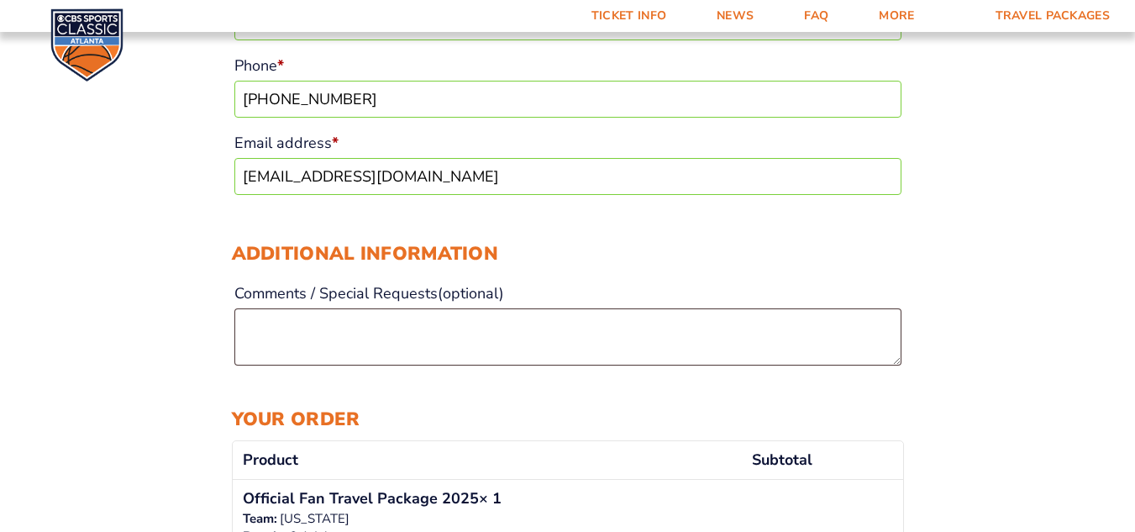
click at [754, 229] on div "Additional information Comments / Special Requests (optional)" at bounding box center [568, 295] width 672 height 144
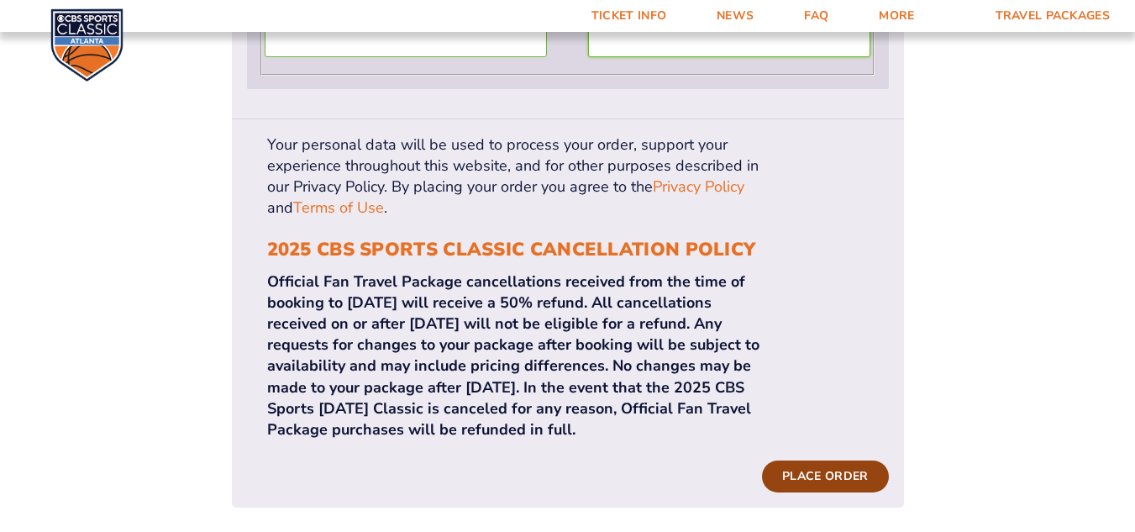
scroll to position [1680, 0]
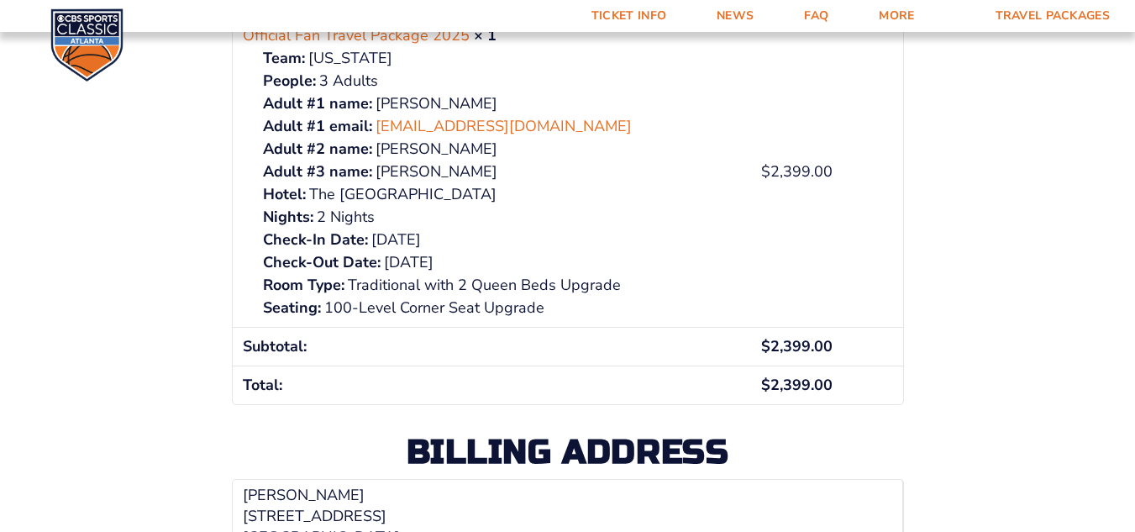
scroll to position [672, 0]
